Goal: Find specific page/section: Find specific page/section

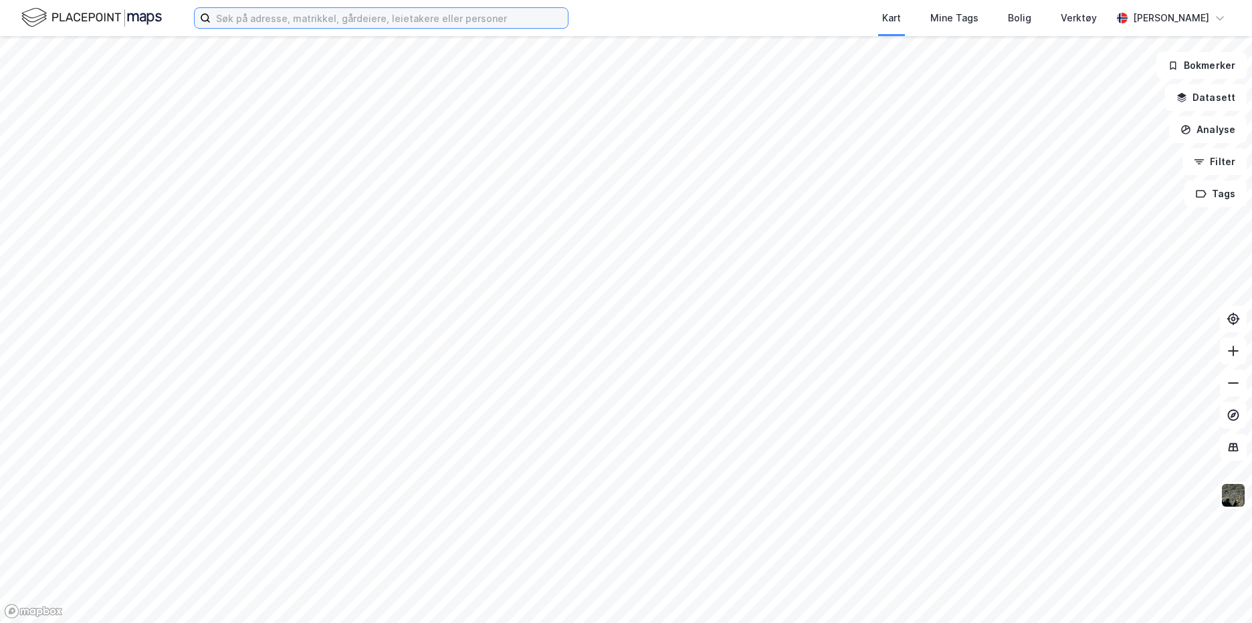
click at [302, 23] on input at bounding box center [389, 18] width 357 height 20
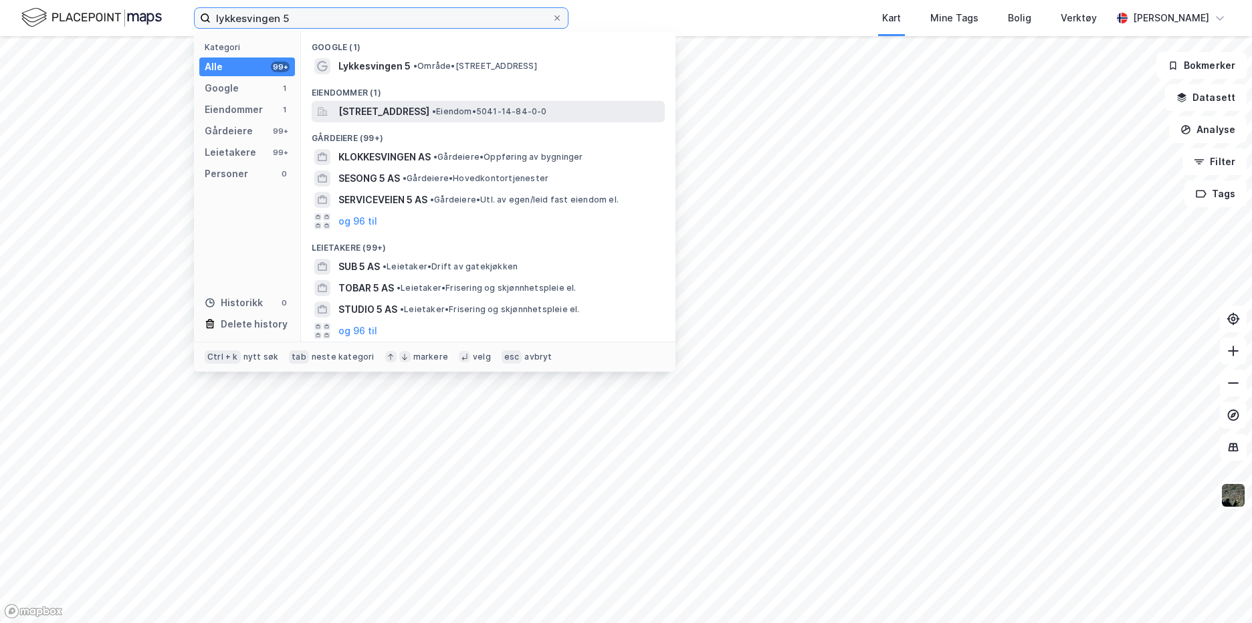
type input "lykkesvingen 5"
click at [380, 109] on span "[STREET_ADDRESS]" at bounding box center [383, 112] width 91 height 16
